Goal: Task Accomplishment & Management: Manage account settings

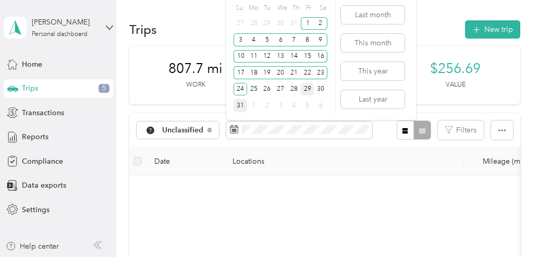
click at [239, 104] on div "31" at bounding box center [240, 105] width 14 height 13
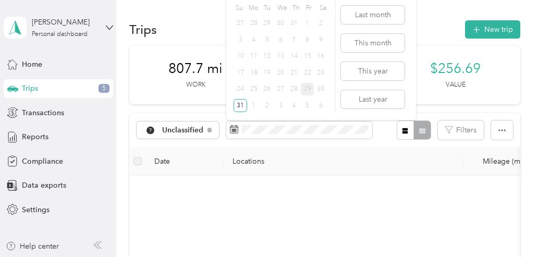
click at [304, 23] on div "1" at bounding box center [308, 23] width 14 height 13
click at [306, 23] on div "1" at bounding box center [308, 23] width 14 height 13
click at [307, 21] on div "1" at bounding box center [308, 23] width 14 height 13
click at [375, 44] on button "This month" at bounding box center [373, 43] width 64 height 18
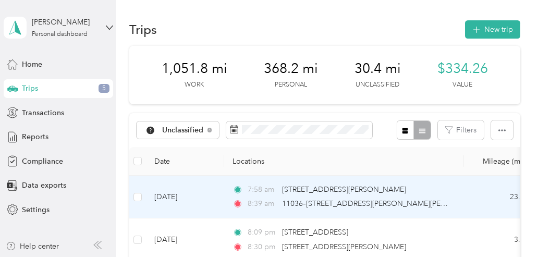
click at [143, 195] on td at bounding box center [137, 197] width 17 height 43
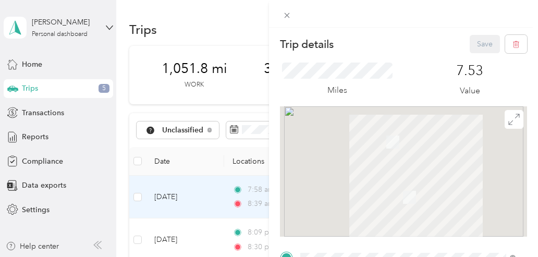
click at [138, 197] on div "Trip details Save This trip cannot be edited because it is either under review,…" at bounding box center [269, 128] width 538 height 257
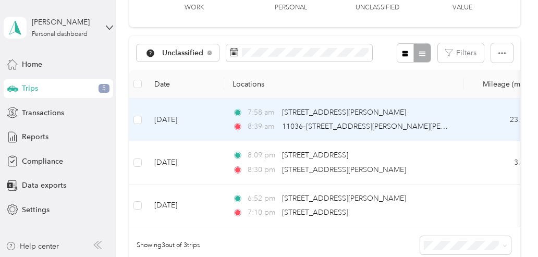
scroll to position [156, 0]
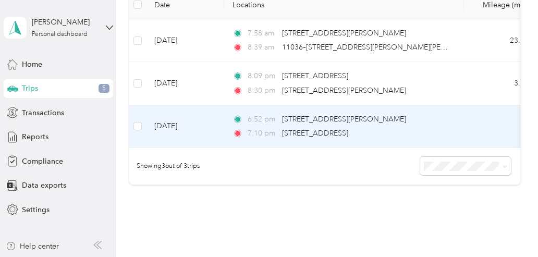
click at [143, 126] on td at bounding box center [137, 126] width 17 height 43
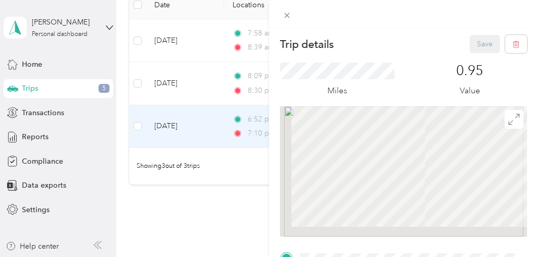
click at [141, 82] on div "Trip details Save This trip cannot be edited because it is either under review,…" at bounding box center [269, 128] width 538 height 257
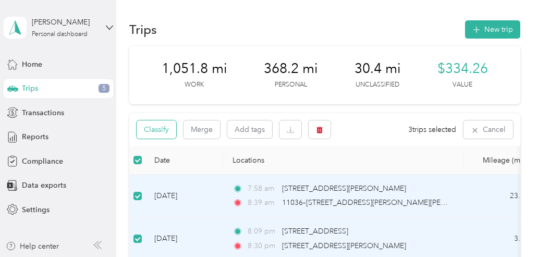
click at [157, 131] on button "Classify" at bounding box center [156, 129] width 40 height 18
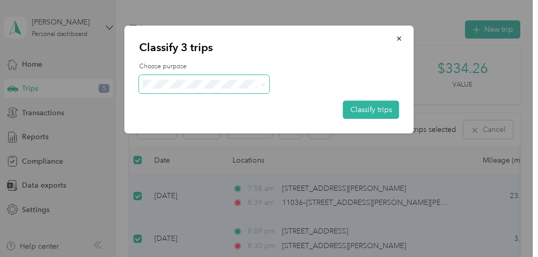
click at [265, 85] on span at bounding box center [204, 84] width 130 height 18
click at [261, 85] on icon at bounding box center [262, 84] width 5 height 5
click at [229, 101] on span "Sales Call" at bounding box center [213, 103] width 97 height 11
click at [391, 107] on button "Classify trips" at bounding box center [371, 110] width 56 height 18
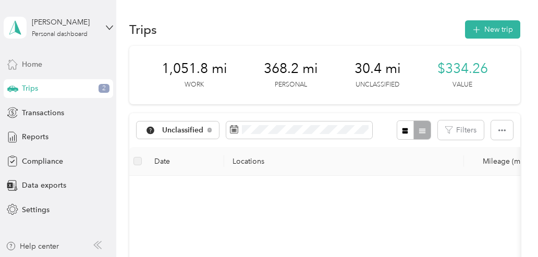
click at [36, 65] on span "Home" at bounding box center [32, 64] width 20 height 11
